Goal: Check status: Check status

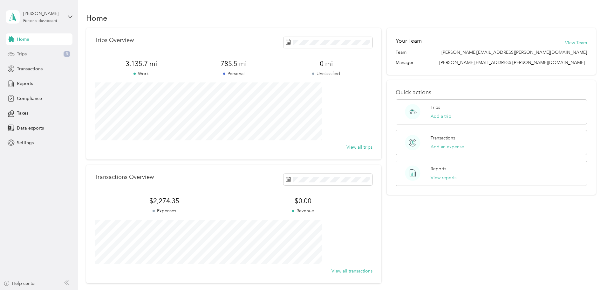
click at [28, 56] on div "Trips 5" at bounding box center [39, 53] width 67 height 11
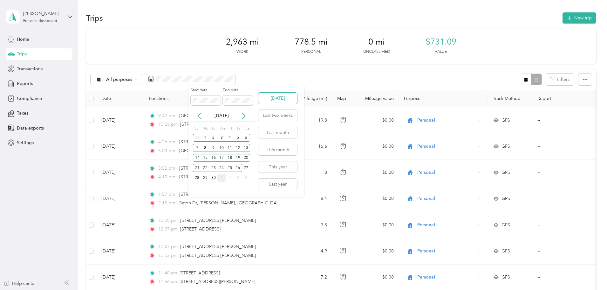
click at [272, 99] on button "[DATE]" at bounding box center [277, 97] width 39 height 11
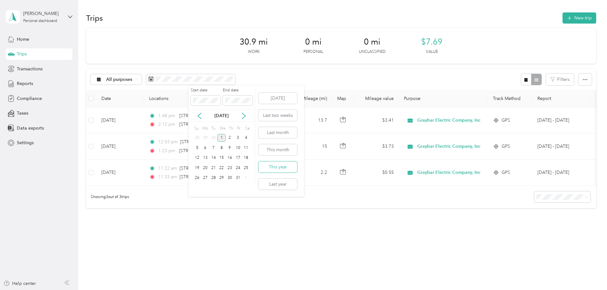
click at [275, 168] on button "This year" at bounding box center [277, 166] width 39 height 11
